Goal: Task Accomplishment & Management: Use online tool/utility

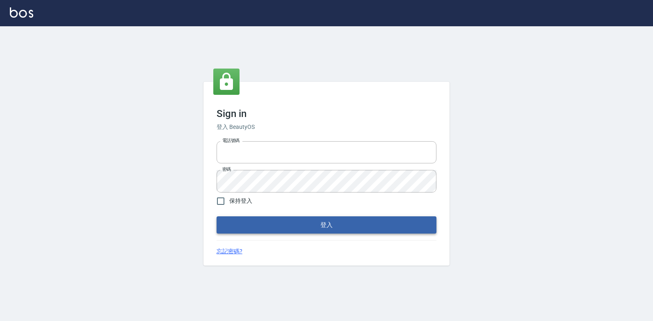
type input "047265856"
click at [270, 221] on button "登入" at bounding box center [326, 224] width 220 height 17
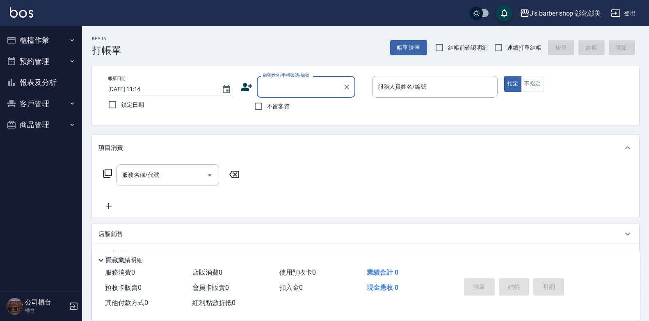
click at [51, 61] on button "預約管理" at bounding box center [40, 61] width 75 height 21
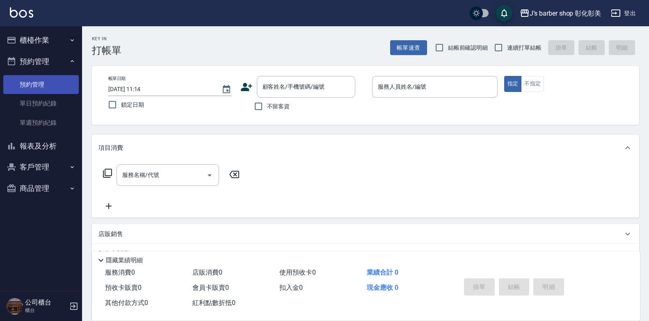
click at [55, 88] on link "預約管理" at bounding box center [40, 84] width 75 height 19
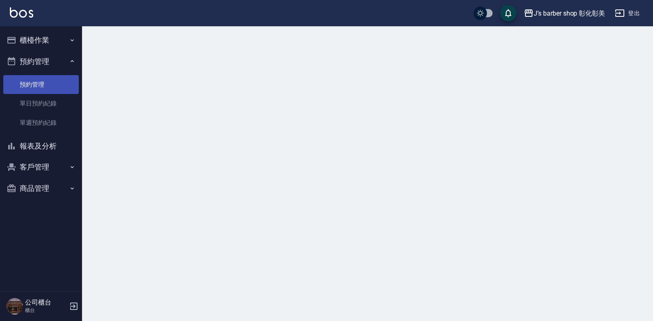
click at [55, 88] on link "預約管理" at bounding box center [40, 84] width 75 height 19
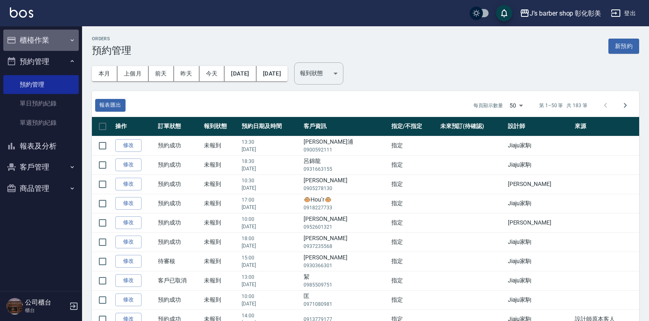
click at [41, 40] on button "櫃檯作業" at bounding box center [40, 40] width 75 height 21
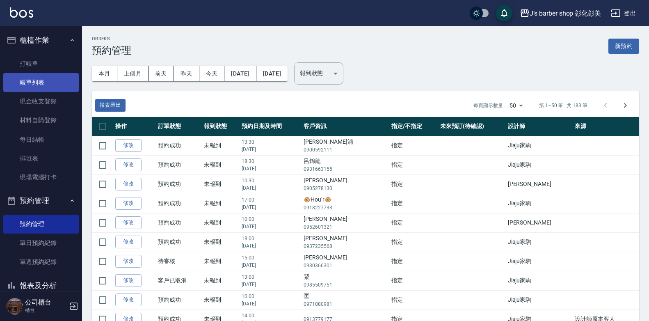
click at [42, 86] on link "帳單列表" at bounding box center [40, 82] width 75 height 19
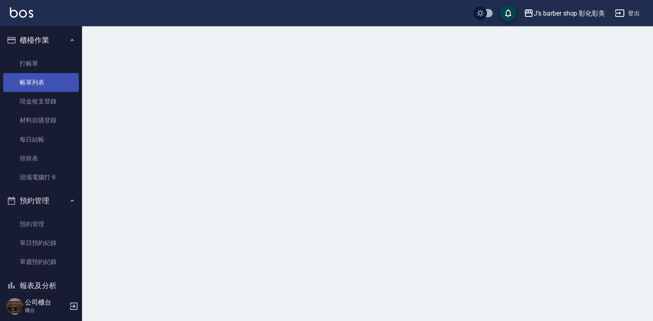
click at [42, 85] on link "帳單列表" at bounding box center [40, 82] width 75 height 19
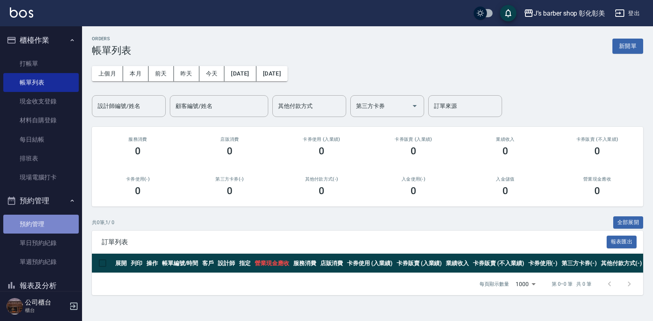
click at [57, 216] on link "預約管理" at bounding box center [40, 223] width 75 height 19
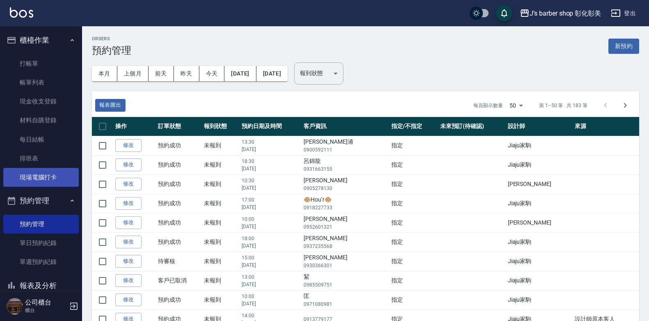
click at [41, 174] on link "現場電腦打卡" at bounding box center [40, 177] width 75 height 19
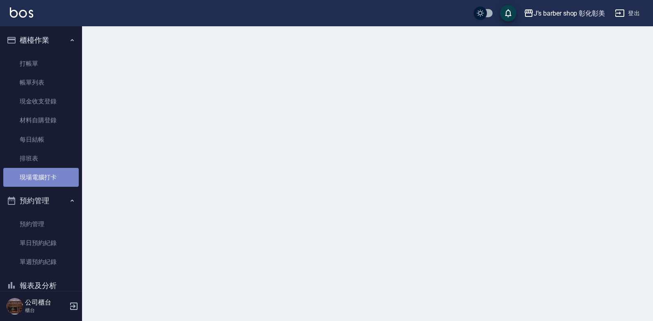
click at [41, 174] on link "現場電腦打卡" at bounding box center [40, 177] width 75 height 19
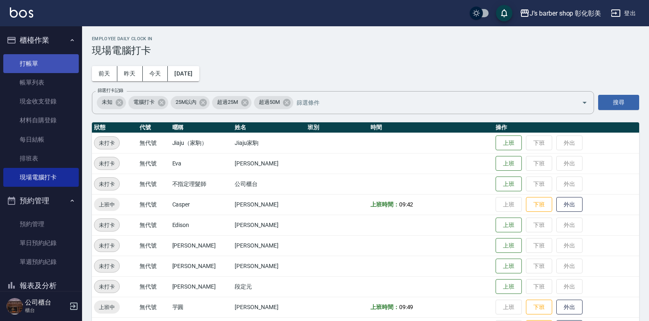
click at [38, 69] on link "打帳單" at bounding box center [40, 63] width 75 height 19
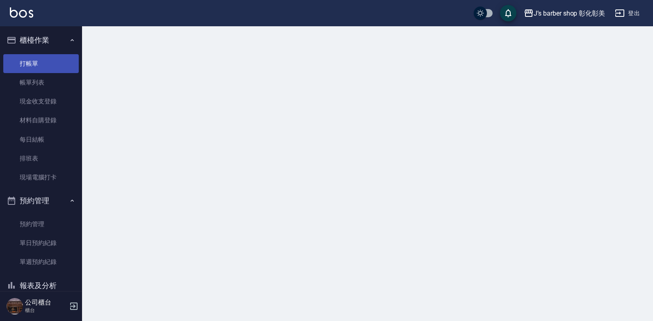
click at [38, 69] on link "打帳單" at bounding box center [40, 63] width 75 height 19
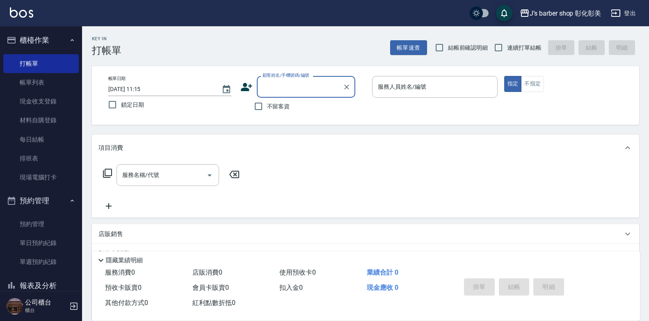
click at [143, 89] on input "[DATE] 11:15" at bounding box center [160, 89] width 105 height 14
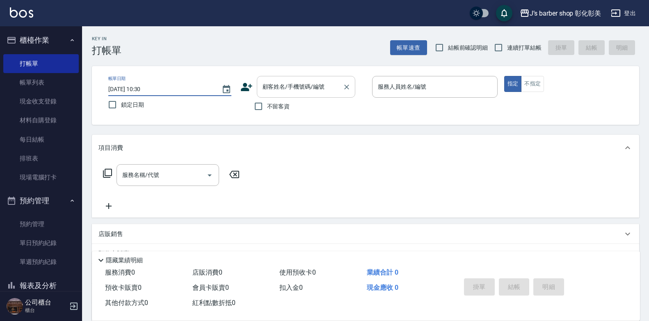
type input "[DATE] 10:30"
click at [306, 84] on div "顧客姓名/手機號碼/編號 顧客姓名/手機號碼/編號" at bounding box center [306, 87] width 98 height 22
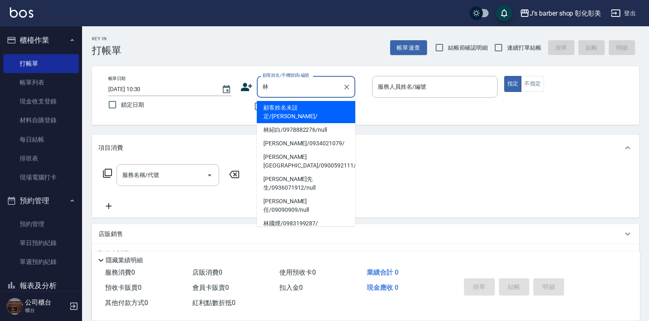
click at [294, 172] on li "[PERSON_NAME]先生/0936071912/null" at bounding box center [306, 183] width 98 height 22
type input "[PERSON_NAME]先生/0936071912/null"
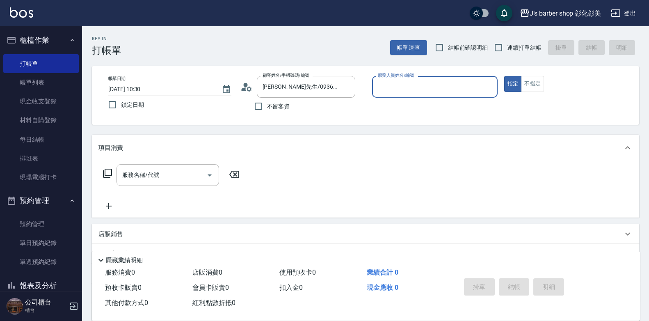
click at [403, 92] on input "服務人員姓名/編號" at bounding box center [435, 87] width 118 height 14
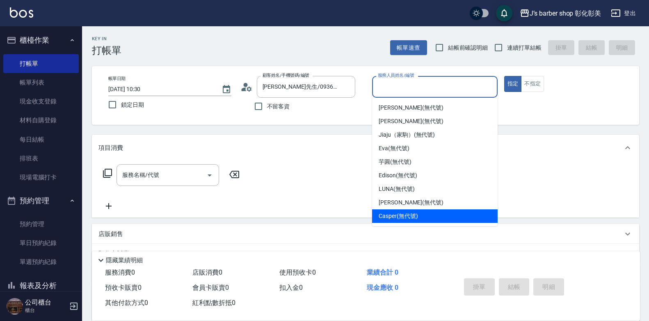
click at [417, 215] on span "Casper (無代號)" at bounding box center [397, 216] width 39 height 9
type input "Casper(無代號)"
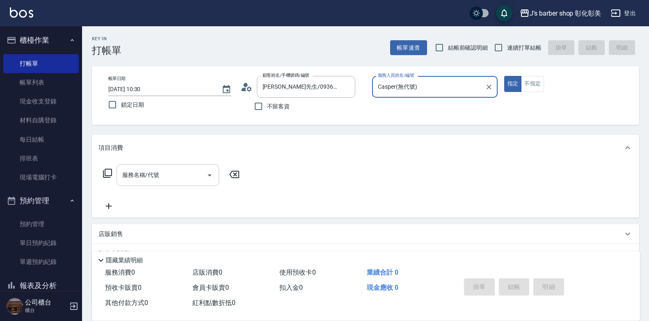
click at [188, 175] on input "服務名稱/代號" at bounding box center [161, 175] width 83 height 14
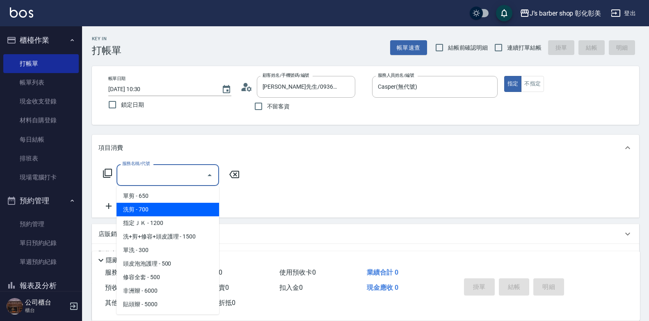
click at [169, 213] on span "洗剪 - 700" at bounding box center [167, 210] width 103 height 14
type input "洗剪(101)"
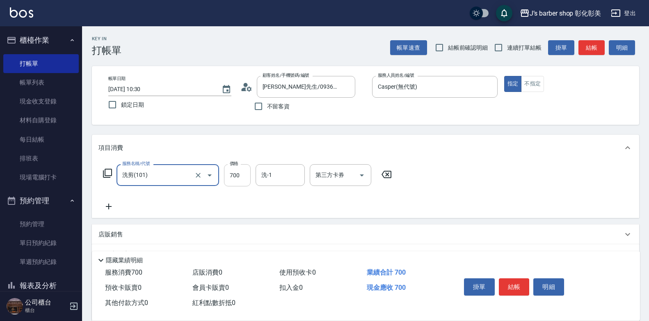
click at [235, 169] on input "700" at bounding box center [237, 175] width 27 height 22
type input "600"
click at [517, 282] on button "結帳" at bounding box center [514, 286] width 31 height 17
